Goal: Information Seeking & Learning: Learn about a topic

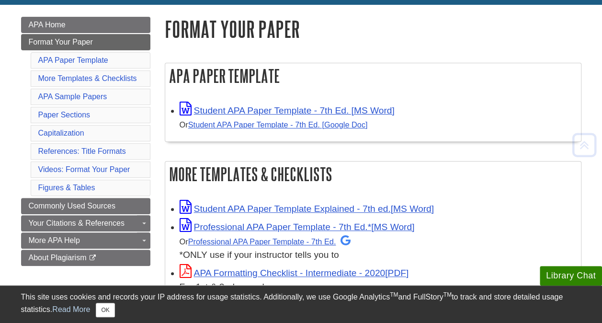
scroll to position [127, 0]
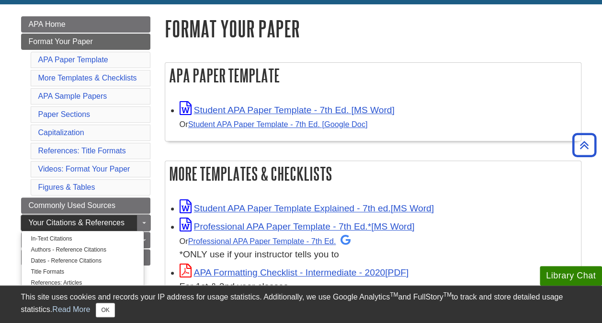
click at [75, 218] on span "Your Citations & References" at bounding box center [77, 222] width 96 height 8
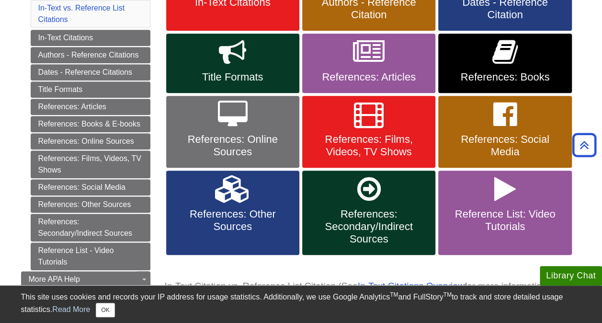
scroll to position [234, 0]
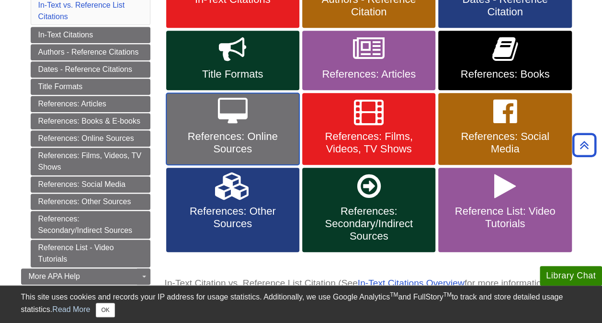
click at [269, 148] on span "References: Online Sources" at bounding box center [232, 142] width 119 height 25
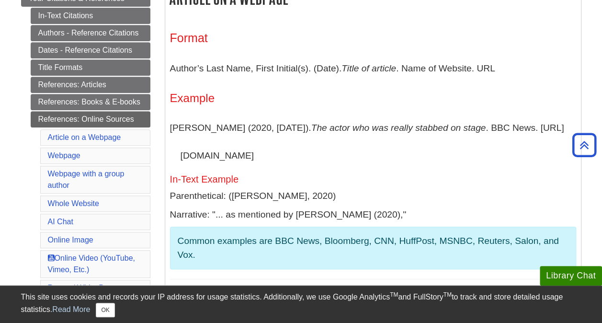
scroll to position [206, 0]
